Goal: Task Accomplishment & Management: Manage account settings

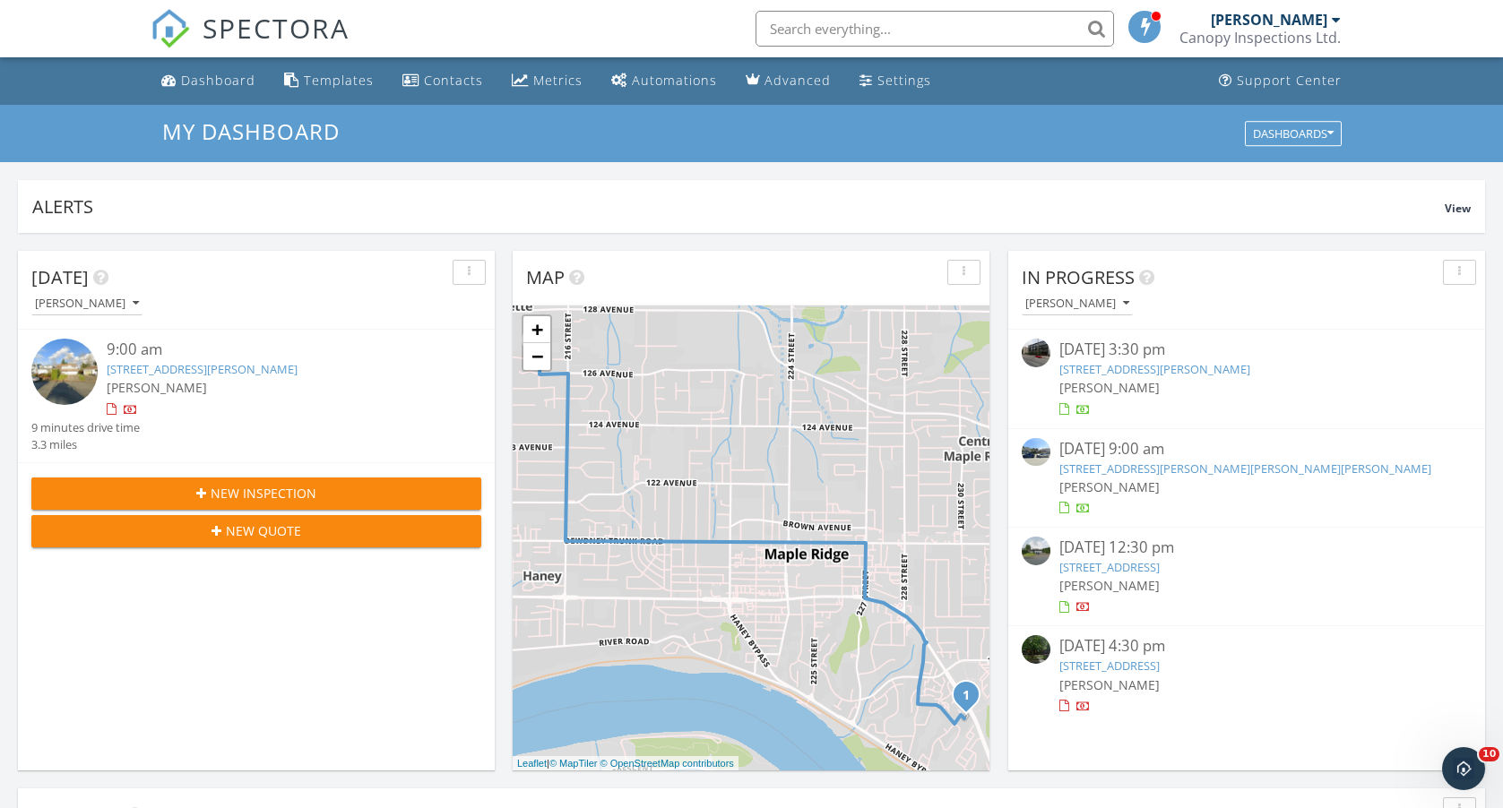
scroll to position [1632, 1503]
click at [1159, 559] on link "21067 Stonehouse Ave, Maple Ridge, BC V2X 8C4" at bounding box center [1109, 567] width 100 height 16
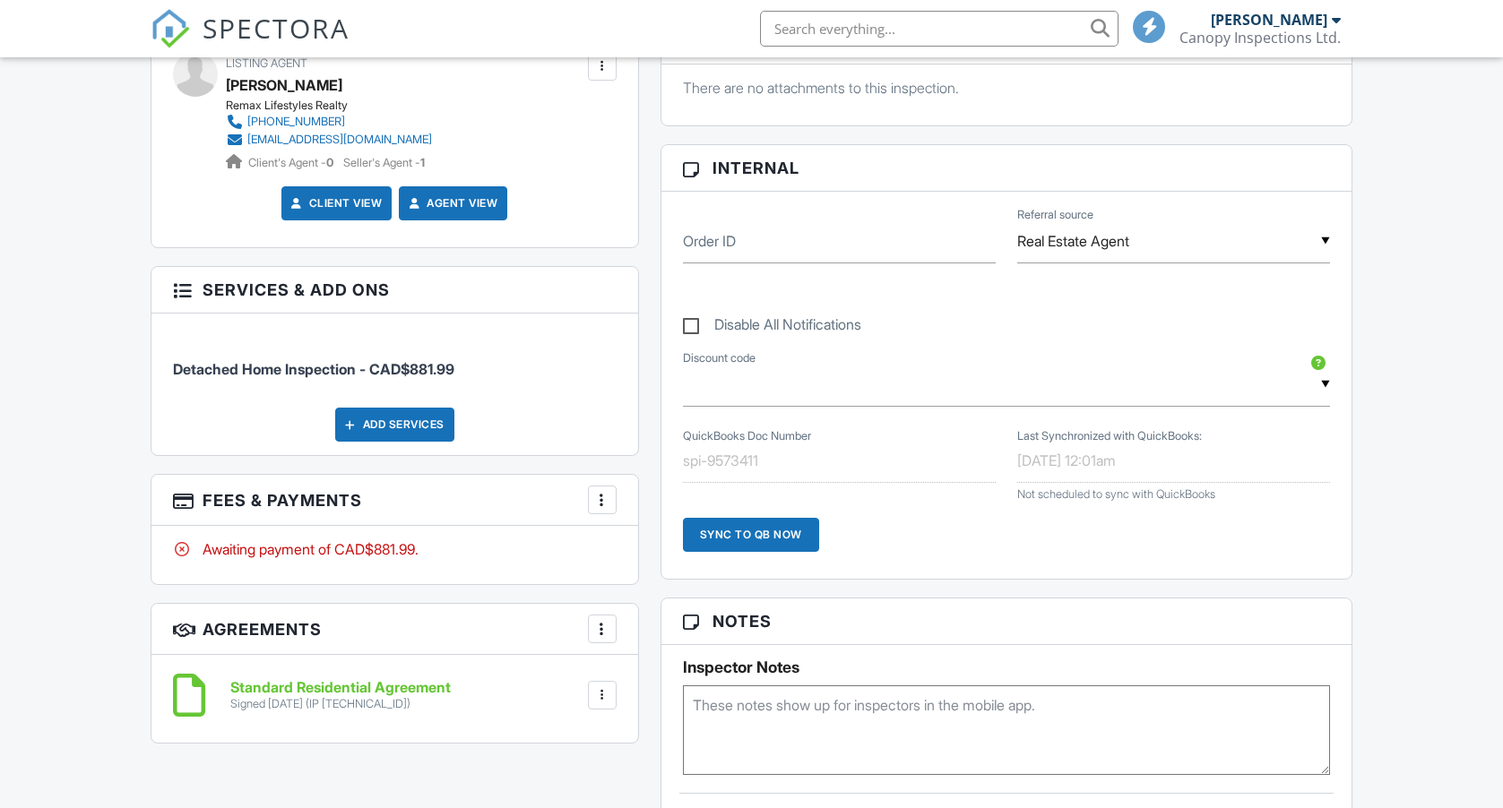
scroll to position [877, 0]
click at [607, 495] on div at bounding box center [602, 501] width 18 height 18
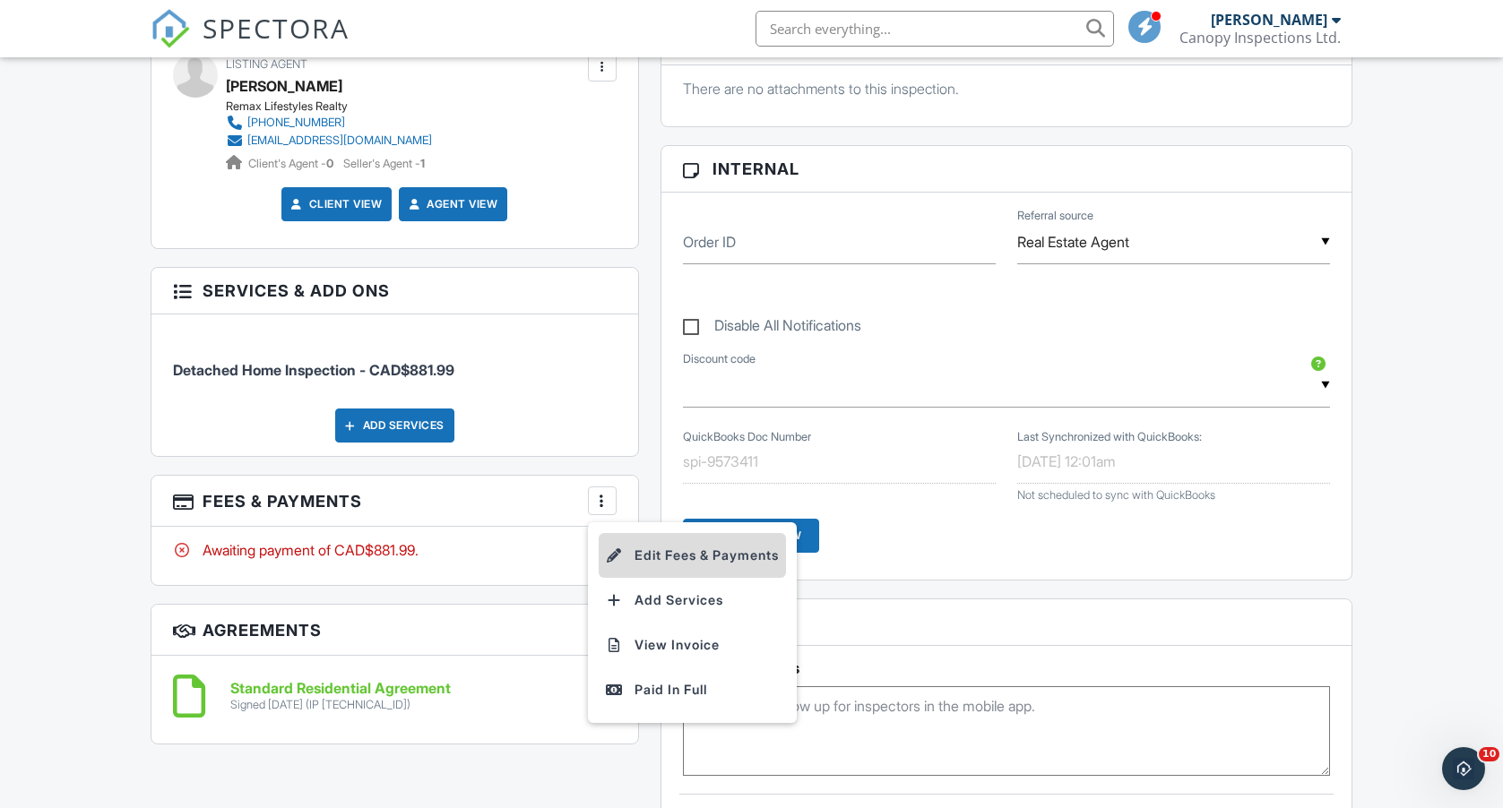
scroll to position [0, 0]
click at [671, 542] on li "Edit Fees & Payments" at bounding box center [692, 555] width 187 height 45
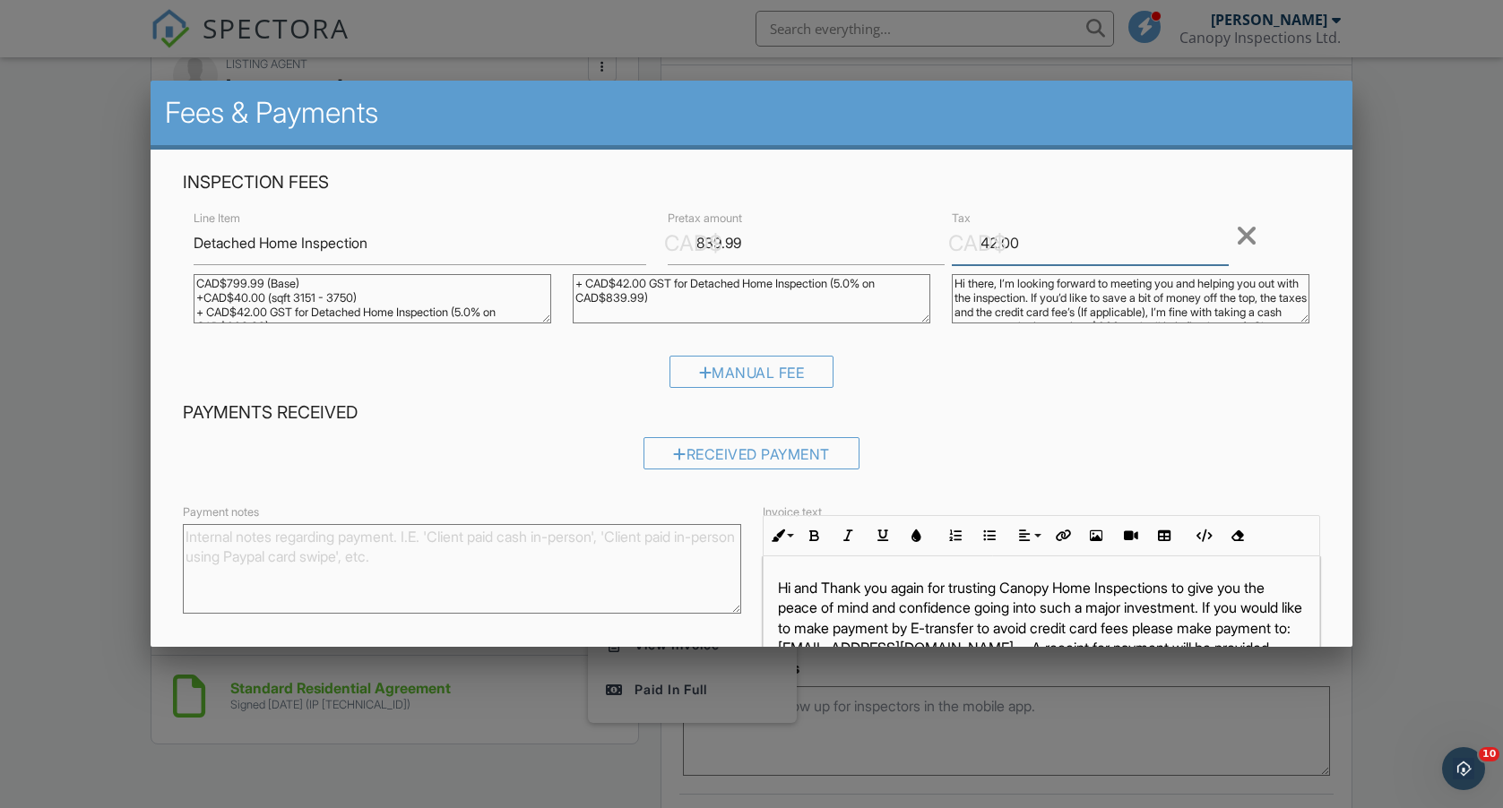
click at [1052, 243] on input "42.00" at bounding box center [1090, 243] width 277 height 44
type input "4"
type input "0.00"
click at [782, 254] on input "839.99" at bounding box center [806, 243] width 277 height 44
type input "8"
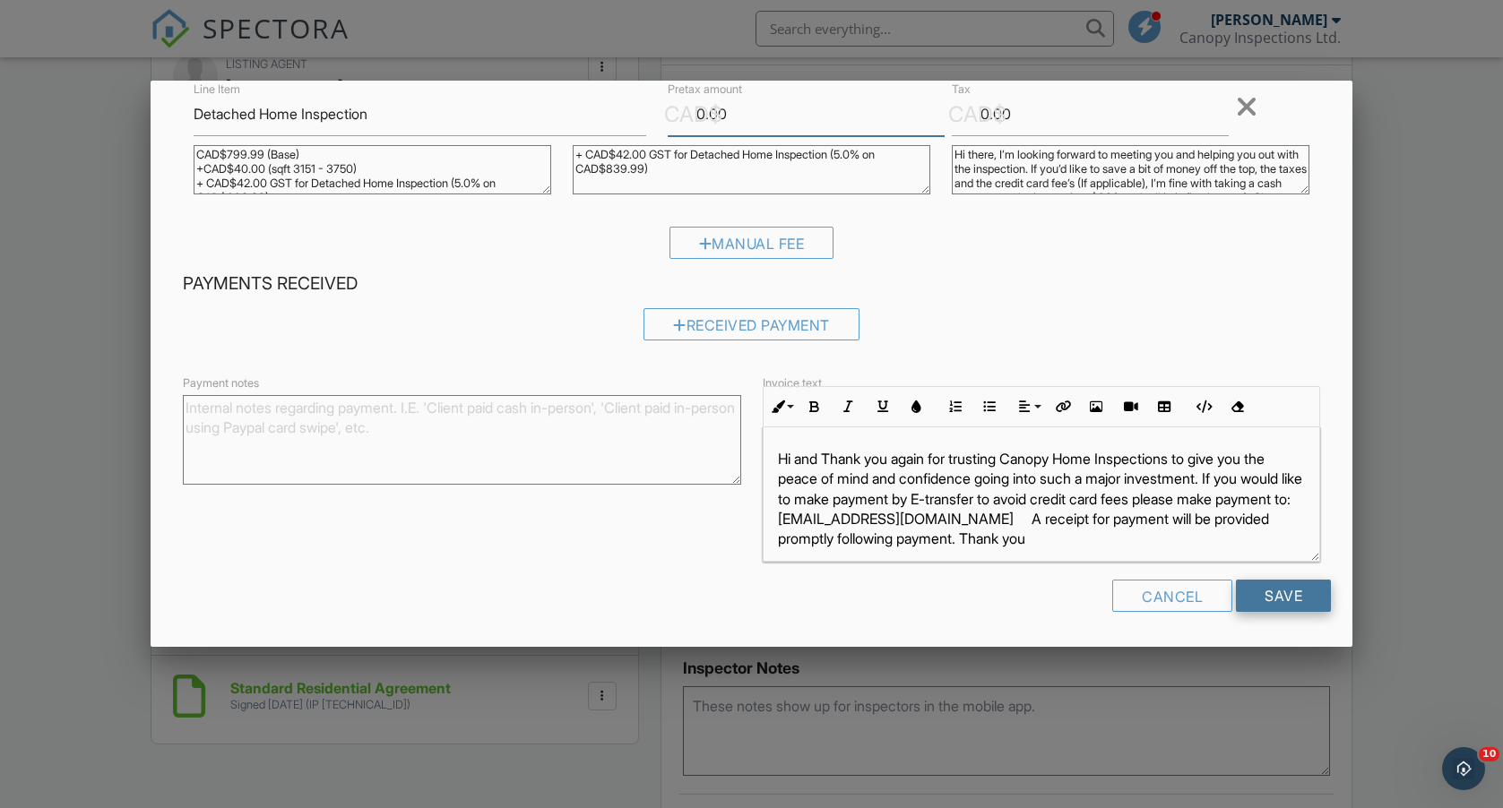
scroll to position [128, 0]
type input "0.00"
click at [1298, 602] on input "Save" at bounding box center [1283, 597] width 95 height 32
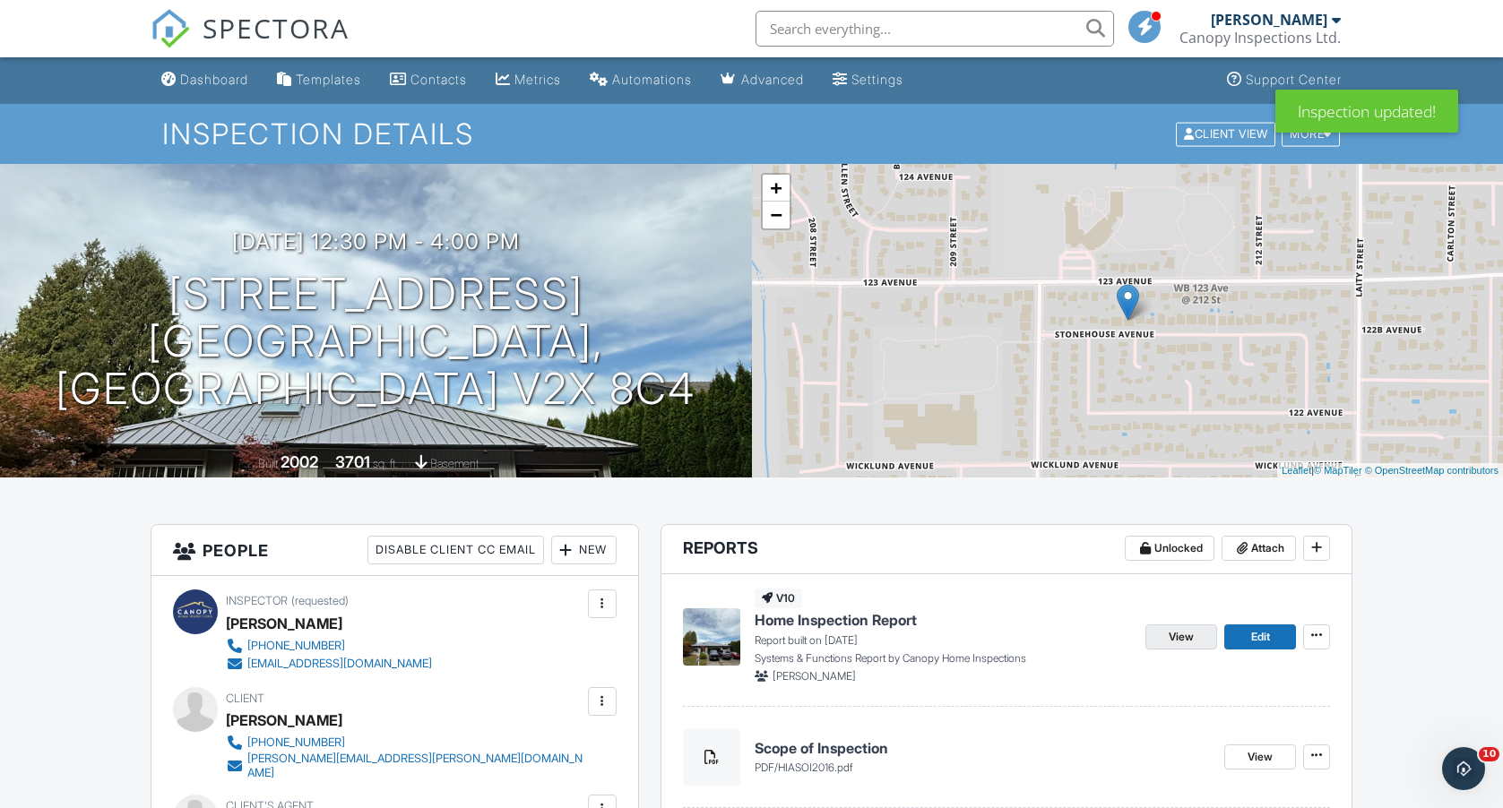
click at [1172, 633] on span "View" at bounding box center [1180, 637] width 25 height 18
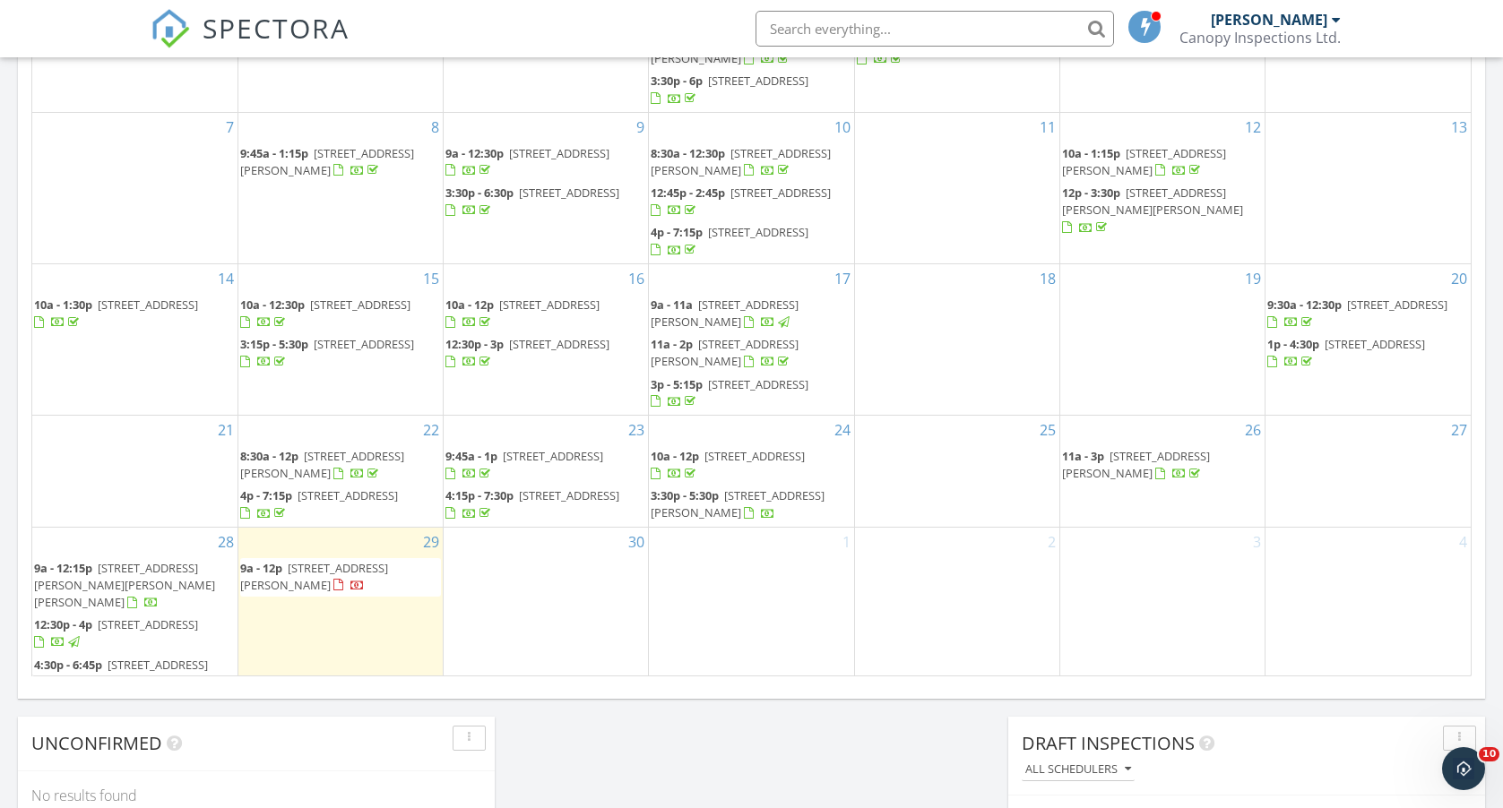
scroll to position [12, 0]
